Goal: Information Seeking & Learning: Find specific page/section

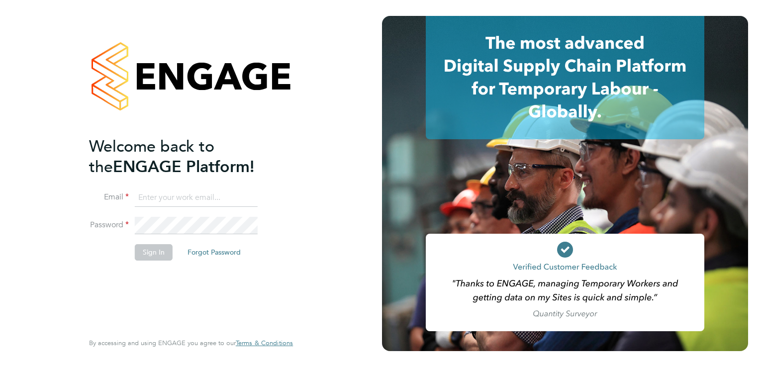
click at [214, 197] on input at bounding box center [196, 198] width 123 height 18
type input "pallvi.raghvani@ncclondon.ac.uk"
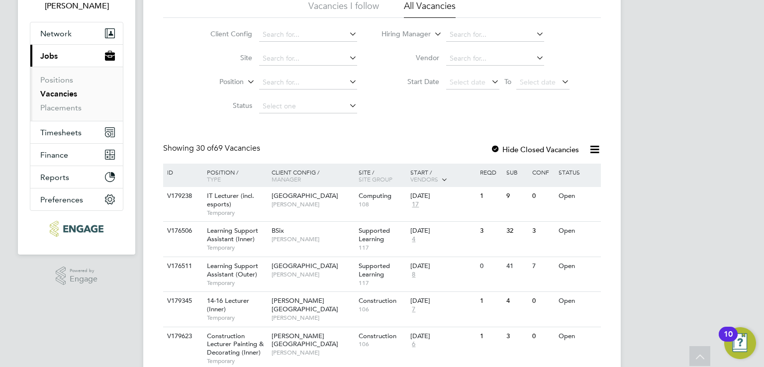
scroll to position [50, 0]
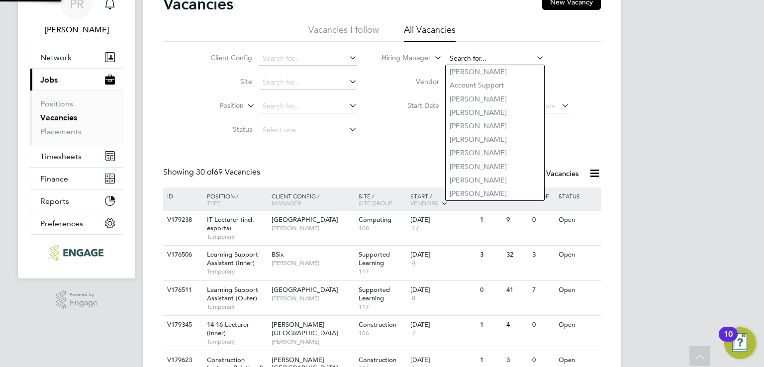
click at [467, 57] on input at bounding box center [495, 59] width 98 height 14
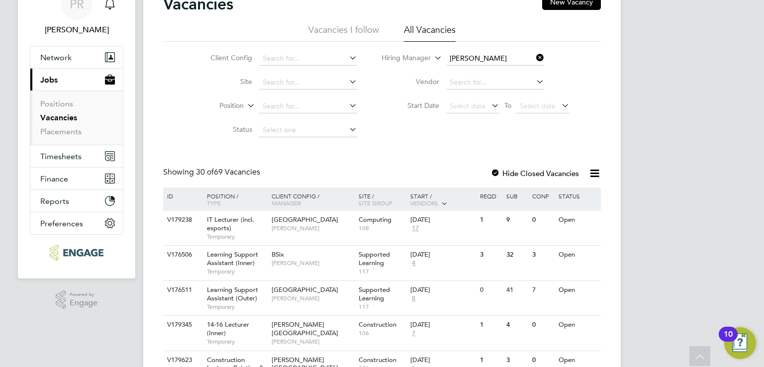
click at [456, 87] on b "Nathan" at bounding box center [479, 85] width 58 height 8
type input "[PERSON_NAME]"
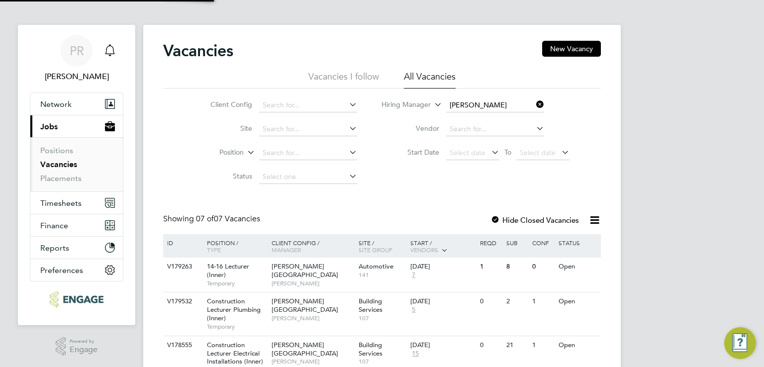
scroll to position [50, 0]
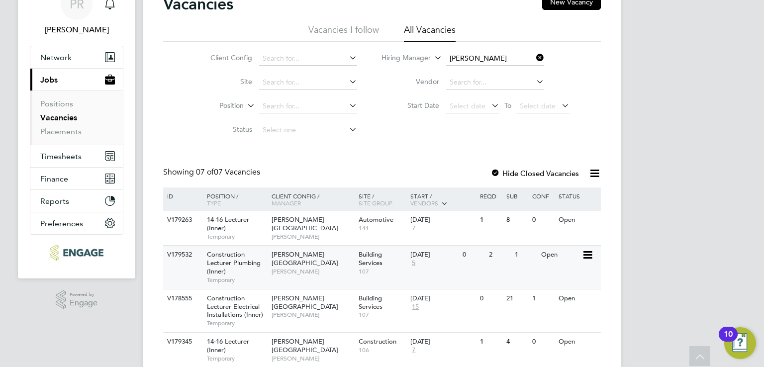
click at [244, 260] on span "Construction Lecturer Plumbing (Inner)" at bounding box center [234, 262] width 54 height 25
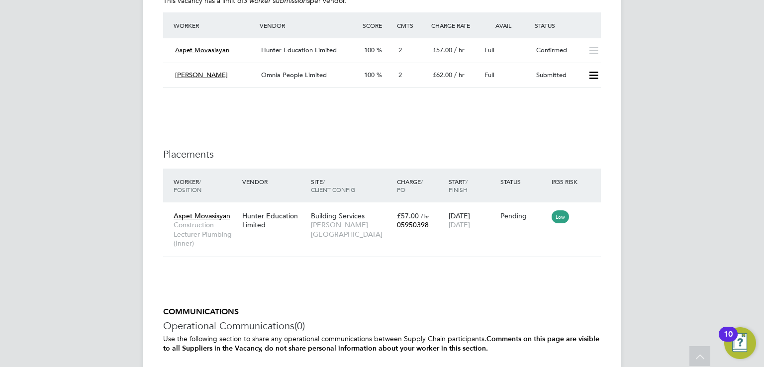
scroll to position [1941, 0]
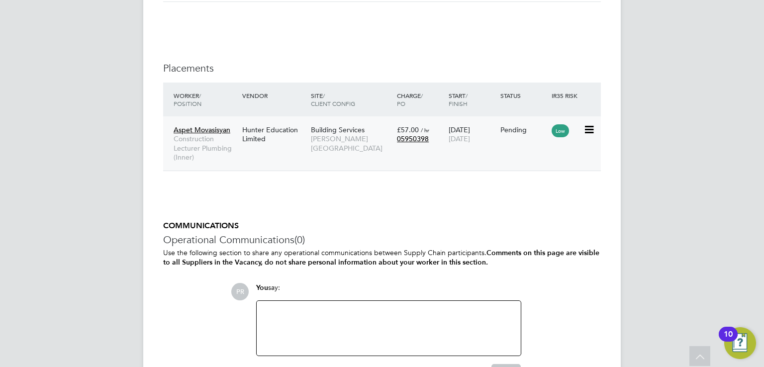
click at [378, 134] on span "[PERSON_NAME][GEOGRAPHIC_DATA]" at bounding box center [351, 143] width 81 height 18
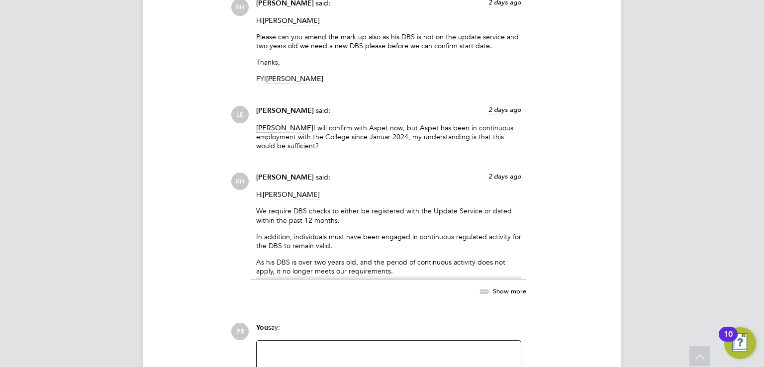
scroll to position [1145, 0]
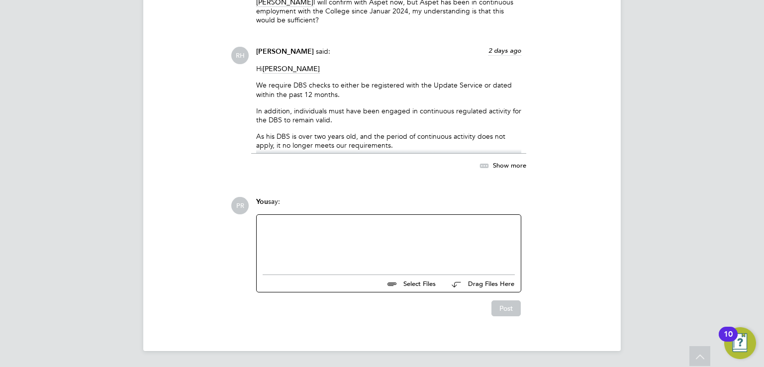
click at [510, 163] on span "Show more" at bounding box center [509, 165] width 33 height 8
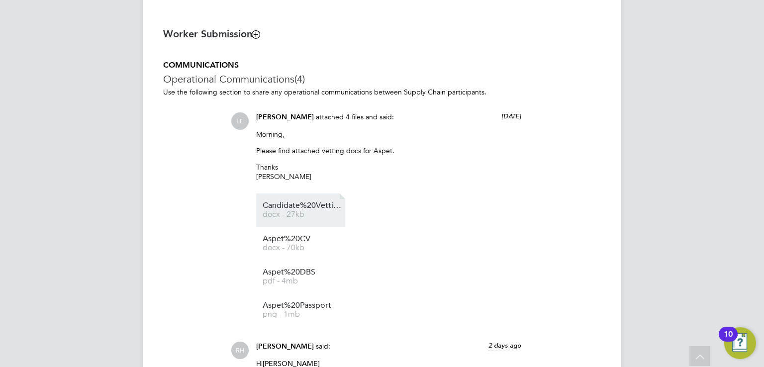
scroll to position [909, 0]
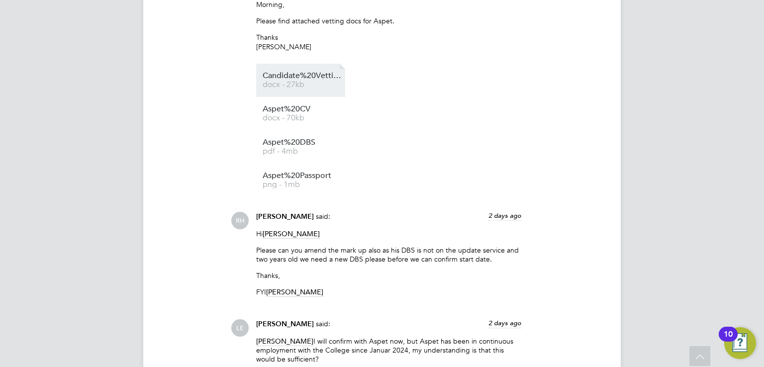
click at [295, 87] on span "docx - 27kb" at bounding box center [303, 84] width 80 height 7
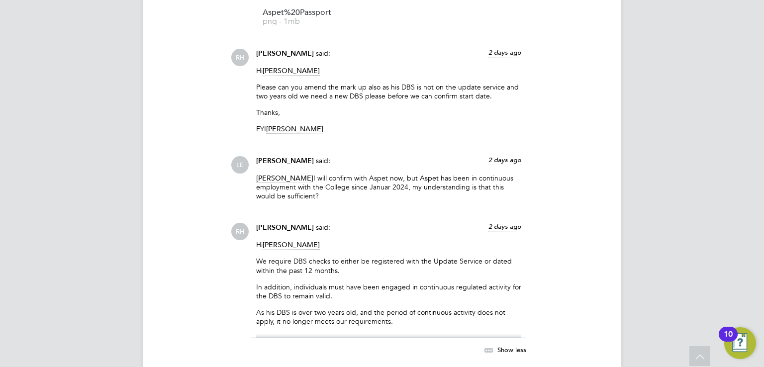
scroll to position [1158, 0]
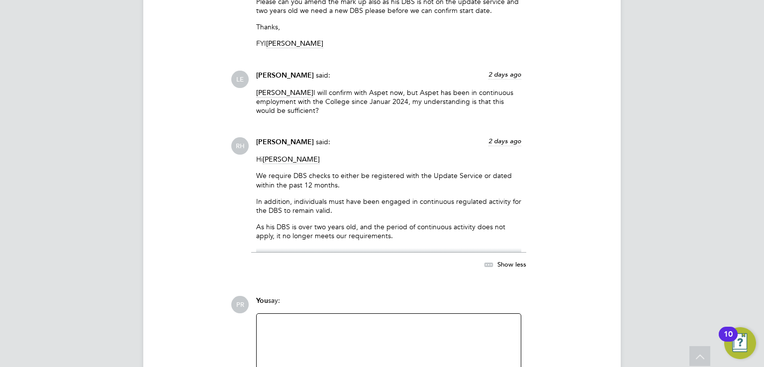
drag, startPoint x: 653, startPoint y: 193, endPoint x: 698, endPoint y: 250, distance: 72.7
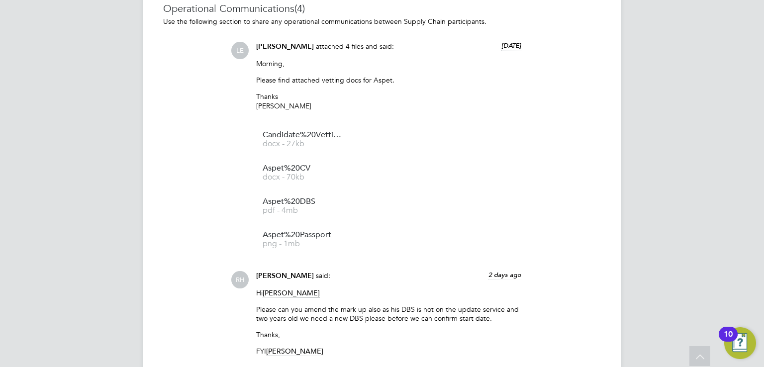
scroll to position [831, 0]
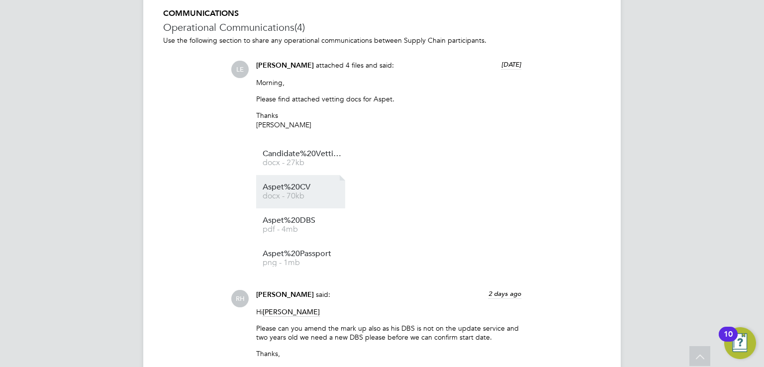
click at [289, 188] on span "Aspet%20CV" at bounding box center [303, 187] width 80 height 7
